Goal: Information Seeking & Learning: Compare options

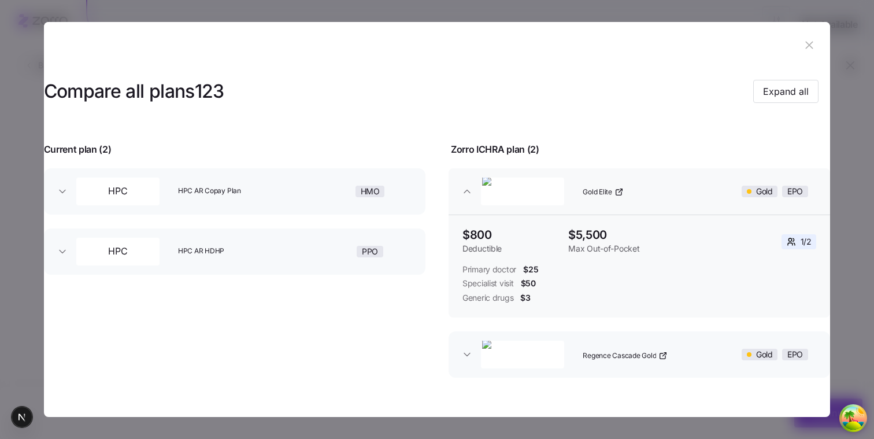
scroll to position [184, 0]
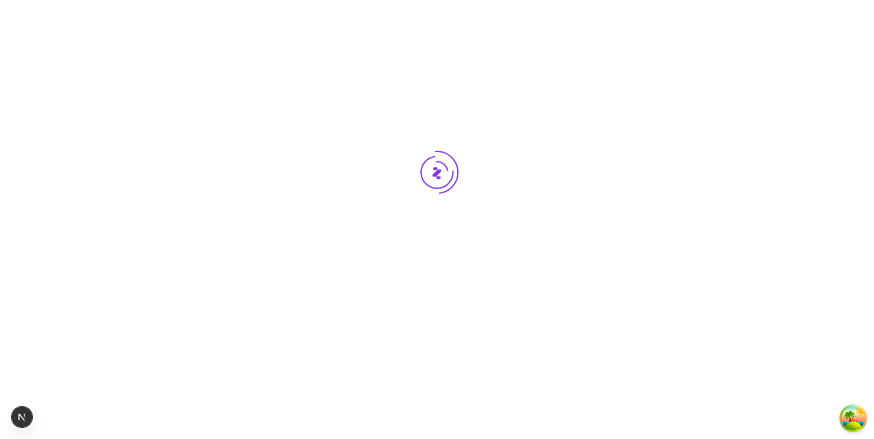
click at [531, 331] on div at bounding box center [437, 194] width 874 height 388
click at [443, 224] on div at bounding box center [437, 194] width 874 height 388
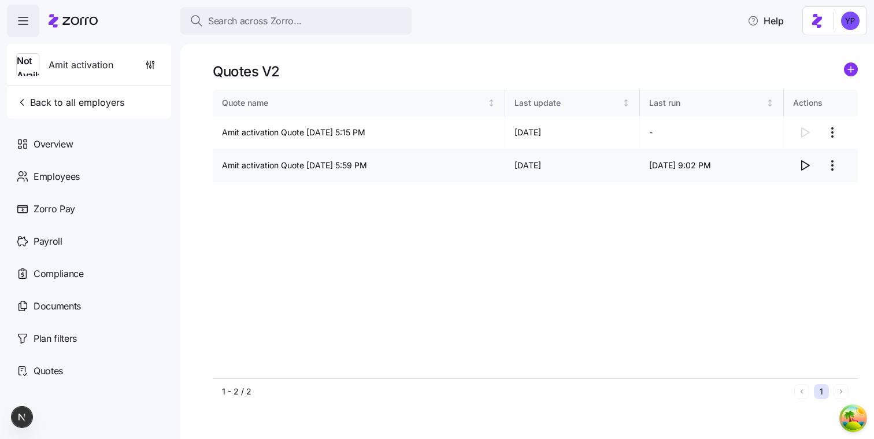
click at [804, 169] on icon "button" at bounding box center [805, 165] width 14 height 14
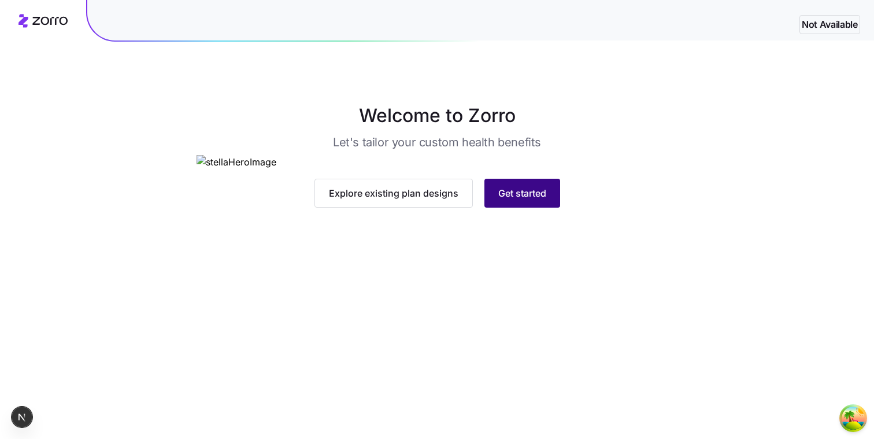
click at [519, 208] on button "Get started" at bounding box center [523, 193] width 76 height 29
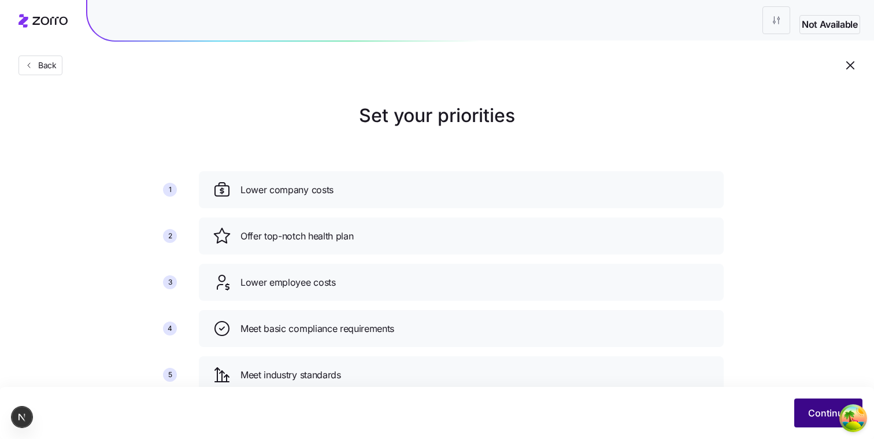
click at [818, 406] on span "Continue" at bounding box center [828, 413] width 40 height 14
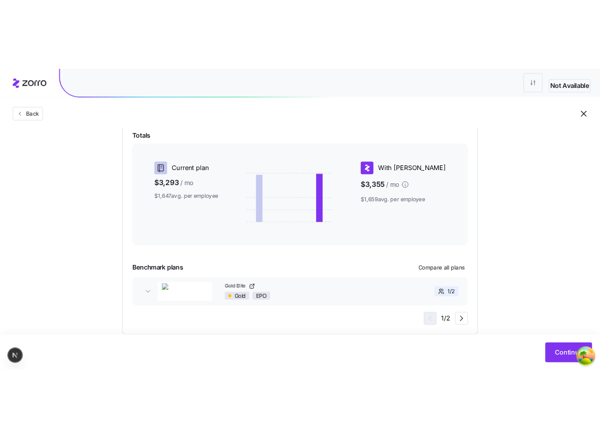
scroll to position [258, 0]
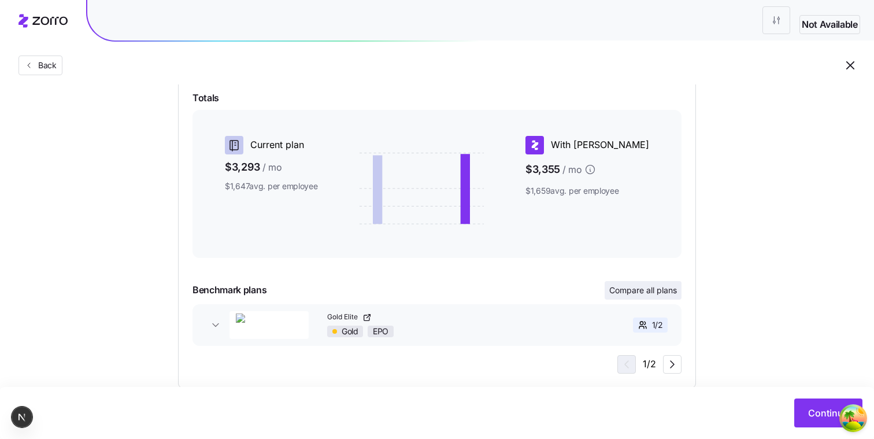
click at [667, 293] on span "Compare all plans" at bounding box center [643, 290] width 68 height 12
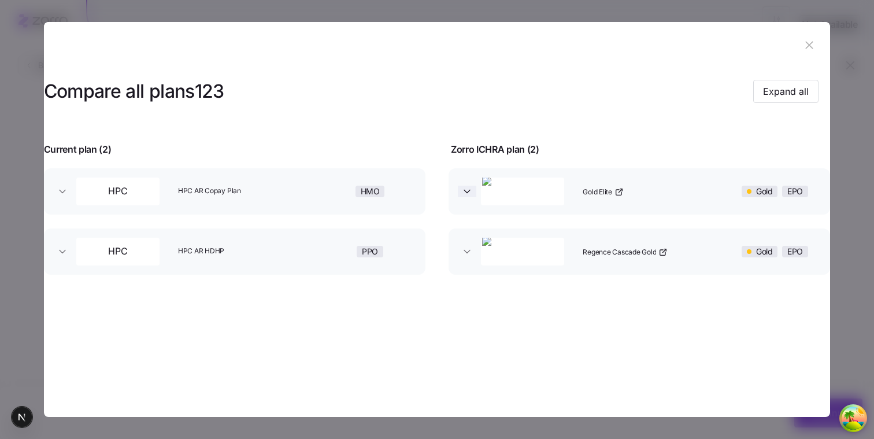
click at [472, 193] on icon "button" at bounding box center [467, 192] width 12 height 12
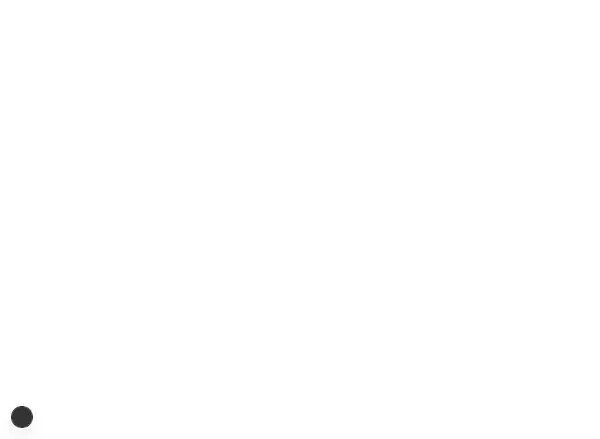
scroll to position [0, 0]
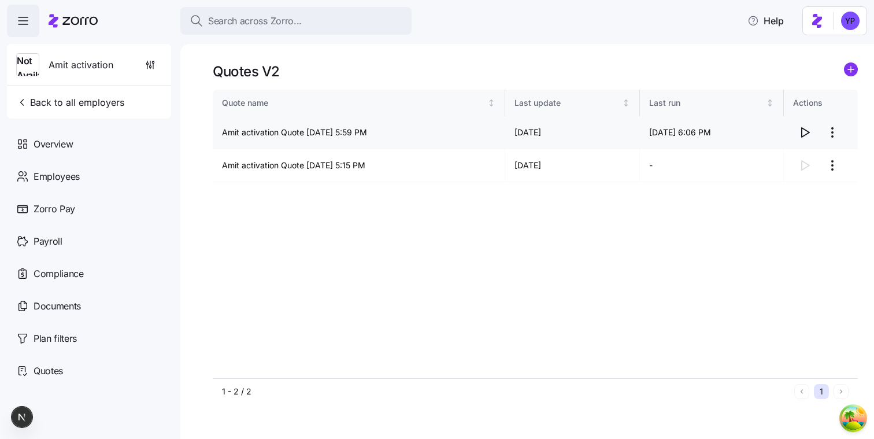
click at [807, 129] on icon "button" at bounding box center [805, 132] width 14 height 14
click at [801, 127] on icon "button" at bounding box center [805, 132] width 14 height 14
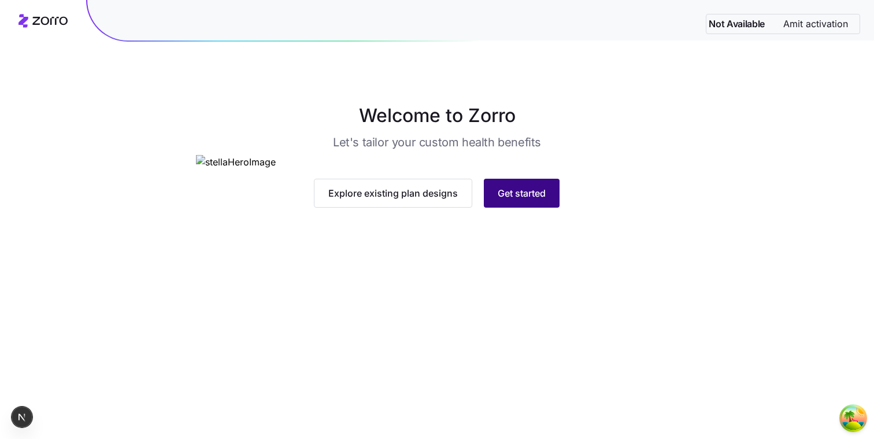
click at [519, 208] on button "Get started" at bounding box center [522, 193] width 76 height 29
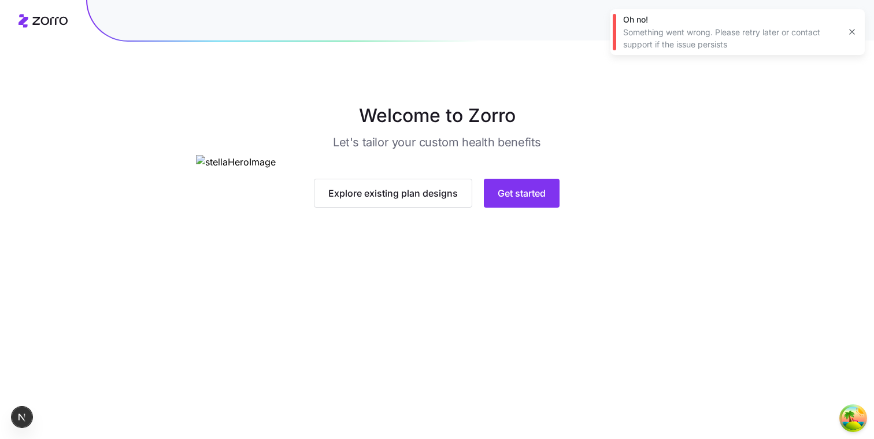
scroll to position [60, 0]
click at [507, 208] on button "Get started" at bounding box center [522, 193] width 76 height 29
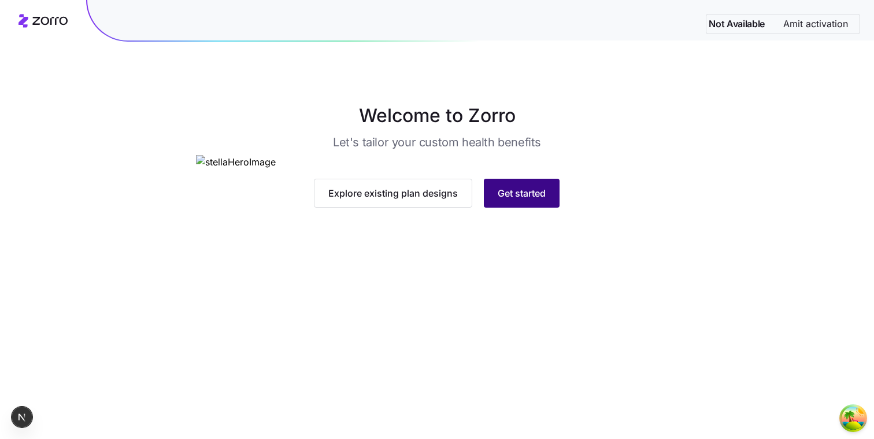
click at [512, 200] on span "Get started" at bounding box center [522, 193] width 48 height 14
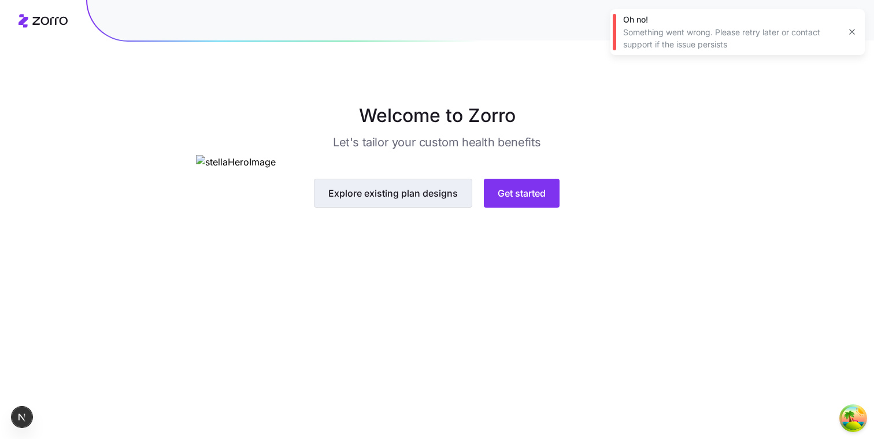
click at [435, 200] on span "Explore existing plan designs" at bounding box center [393, 193] width 130 height 14
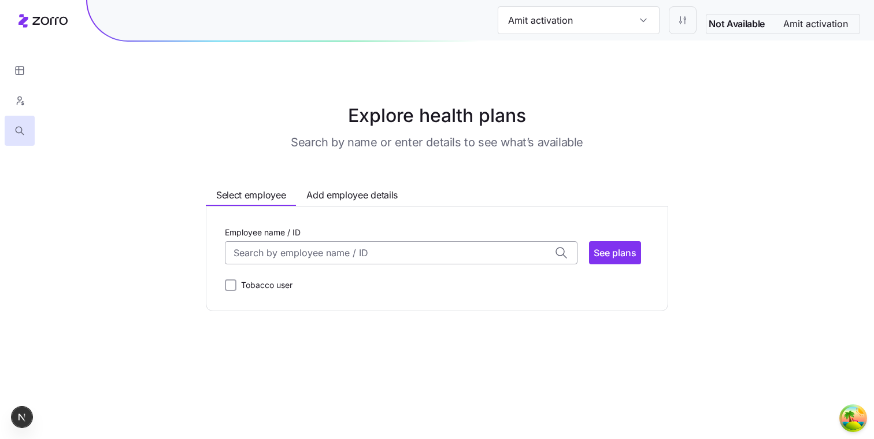
click at [413, 258] on input "Employee name / ID" at bounding box center [401, 252] width 353 height 23
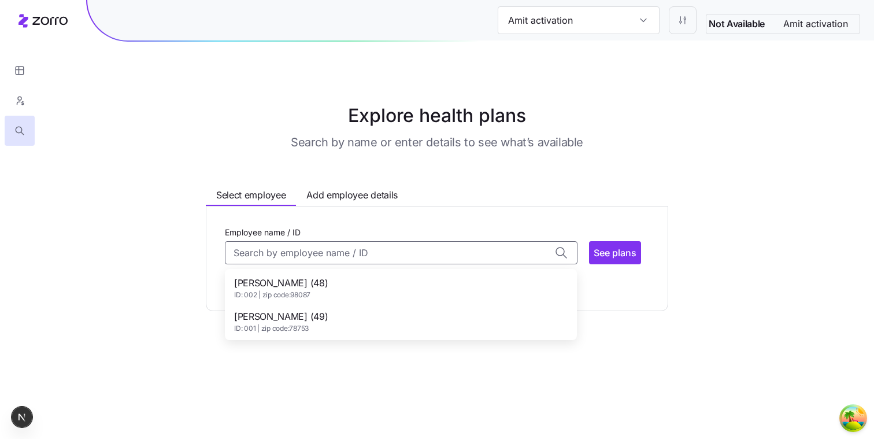
click at [385, 300] on div "[PERSON_NAME] (48) ID: 002 | zip code: 98087" at bounding box center [401, 288] width 348 height 34
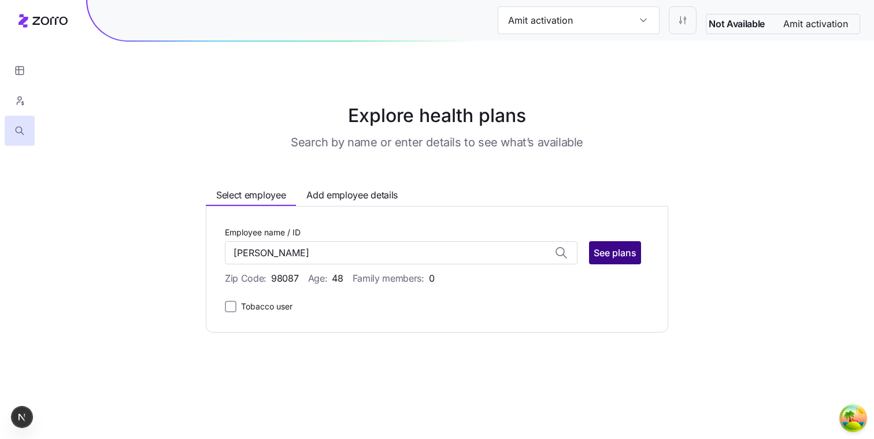
click at [633, 250] on span "See plans" at bounding box center [615, 253] width 43 height 14
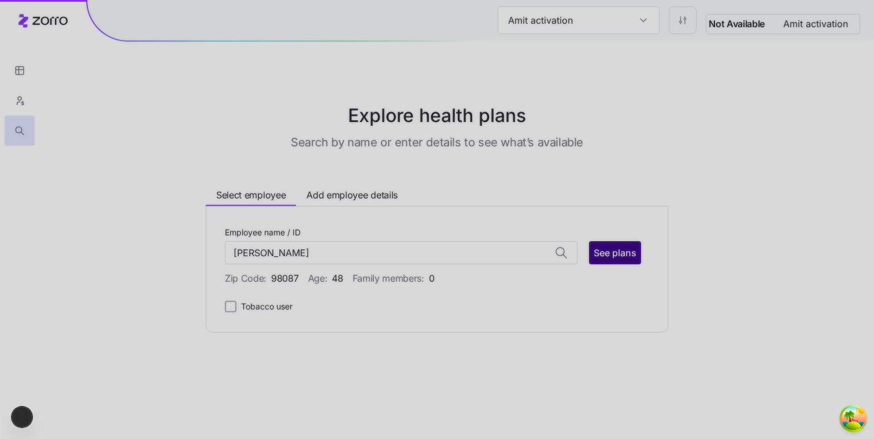
type input "[PERSON_NAME] (ID: 002)"
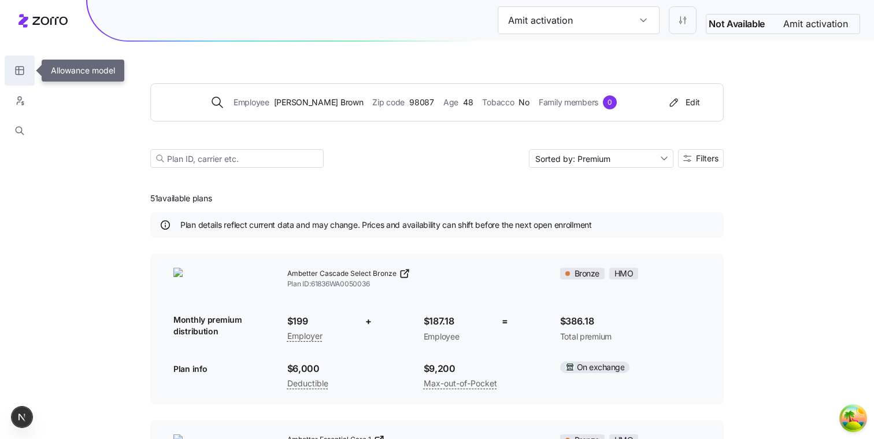
click at [24, 68] on icon "button" at bounding box center [19, 71] width 10 height 12
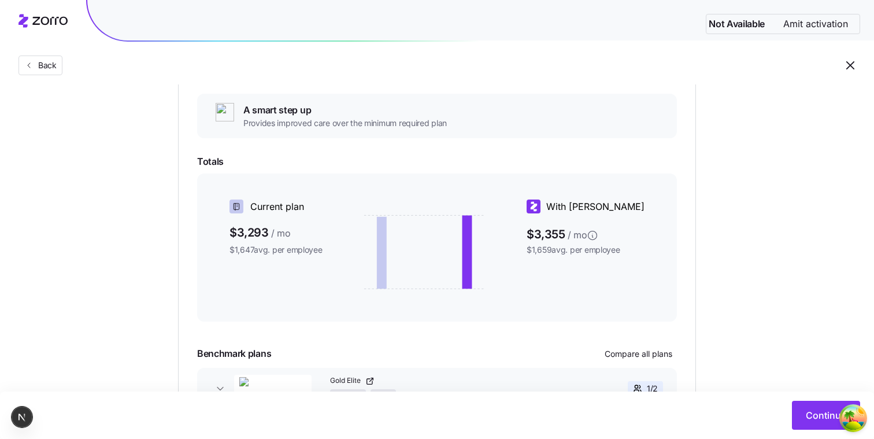
scroll to position [291, 0]
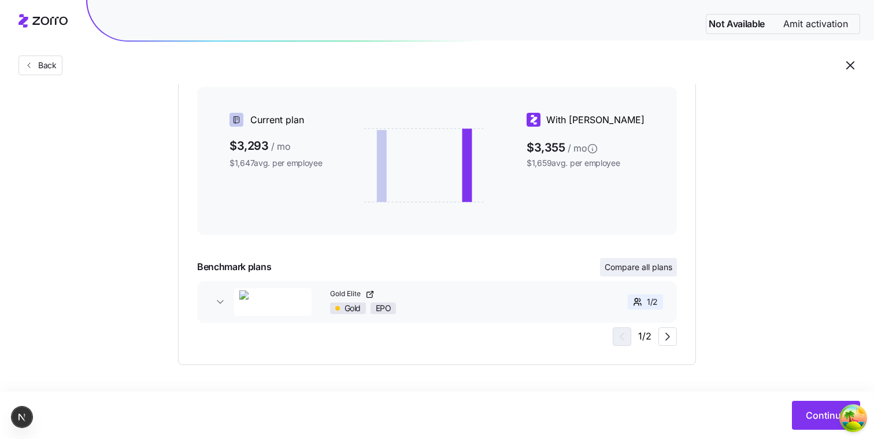
click at [646, 269] on span "Compare all plans" at bounding box center [639, 267] width 68 height 12
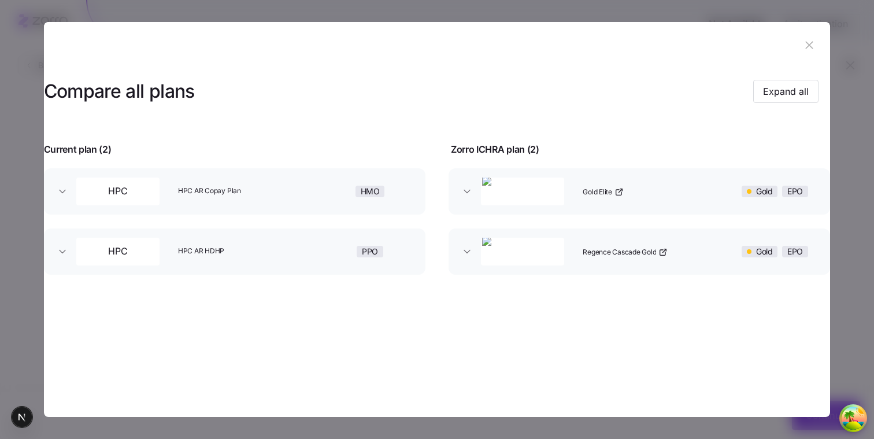
click at [637, 197] on div "Gold Elite" at bounding box center [651, 191] width 146 height 37
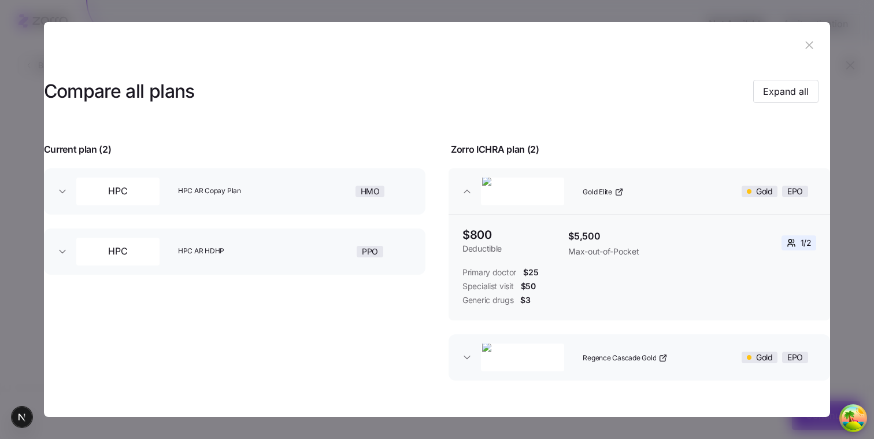
click at [637, 197] on div "Gold Elite" at bounding box center [651, 191] width 146 height 37
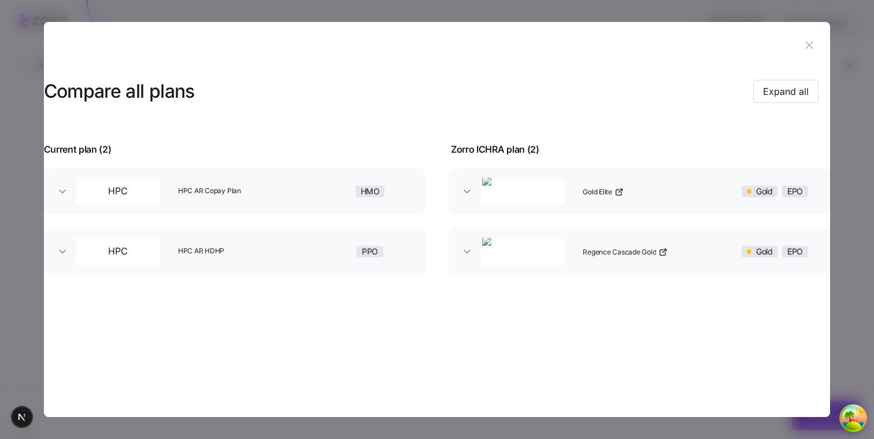
click at [637, 197] on div "Gold Elite" at bounding box center [651, 191] width 146 height 37
